Goal: Task Accomplishment & Management: Use online tool/utility

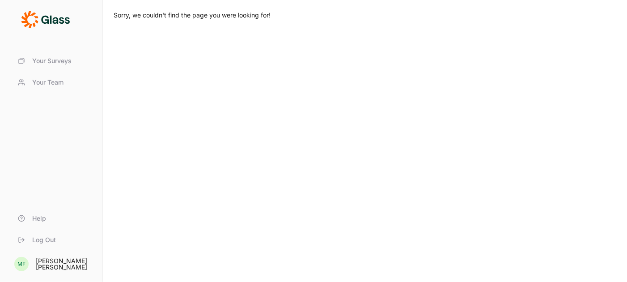
click at [55, 59] on span "Your Surveys" at bounding box center [51, 60] width 39 height 9
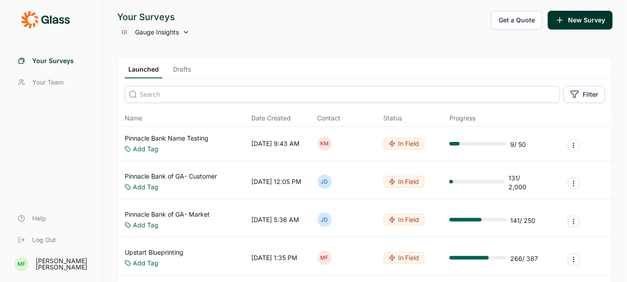
click at [187, 31] on icon at bounding box center [186, 32] width 7 height 7
type input "upstart"
click at [132, 77] on icon at bounding box center [128, 54] width 9 height 67
type input "upstart"
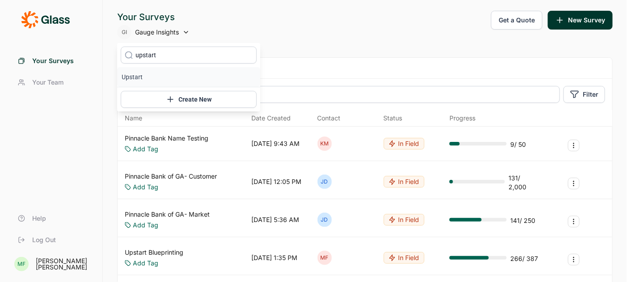
click at [136, 74] on li "Upstart" at bounding box center [188, 77] width 143 height 20
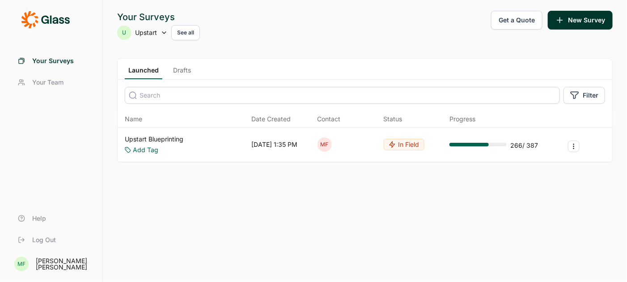
click at [175, 137] on link "Upstart Blueprinting" at bounding box center [154, 139] width 59 height 9
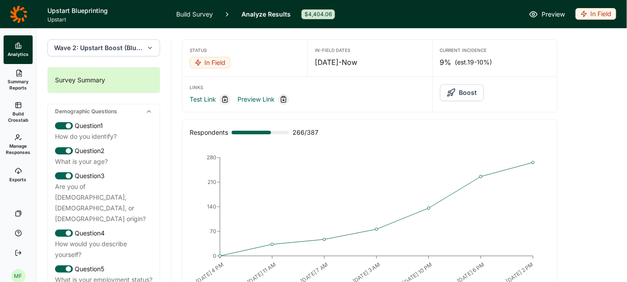
click at [205, 14] on link "Build Survey" at bounding box center [194, 14] width 37 height 28
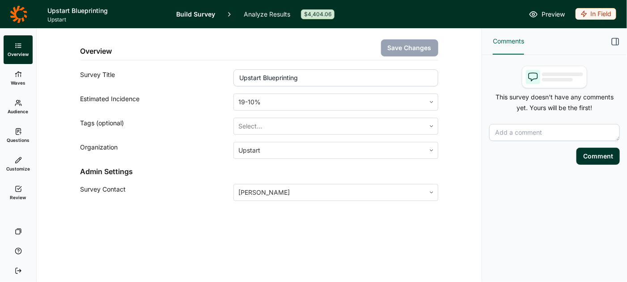
click at [19, 107] on link "Audience" at bounding box center [18, 107] width 29 height 29
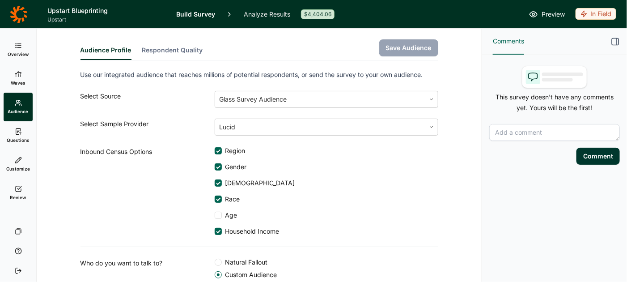
click at [17, 50] on link "Overview" at bounding box center [18, 49] width 29 height 29
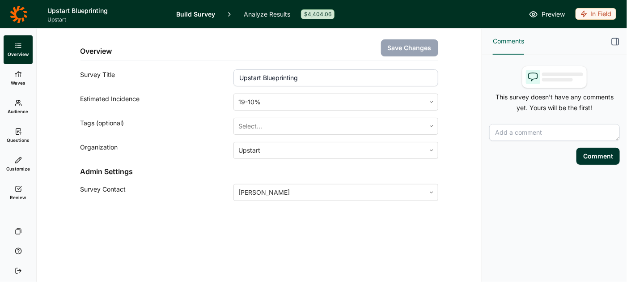
click at [19, 77] on icon at bounding box center [18, 74] width 7 height 7
